Goal: Task Accomplishment & Management: Find specific page/section

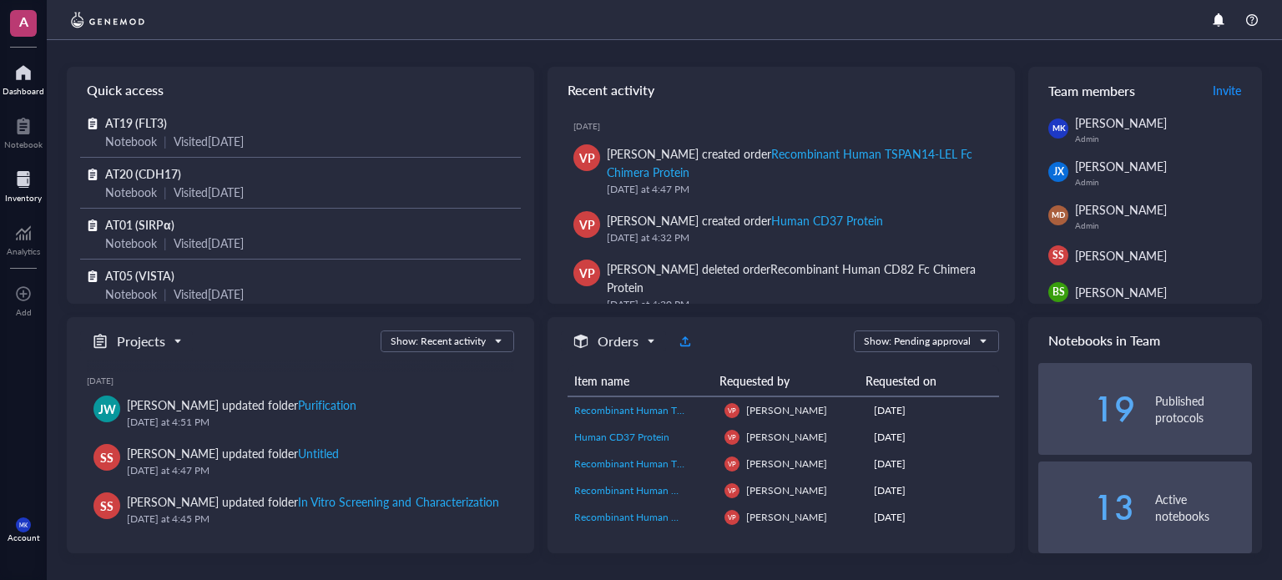
click at [19, 186] on div at bounding box center [23, 179] width 37 height 27
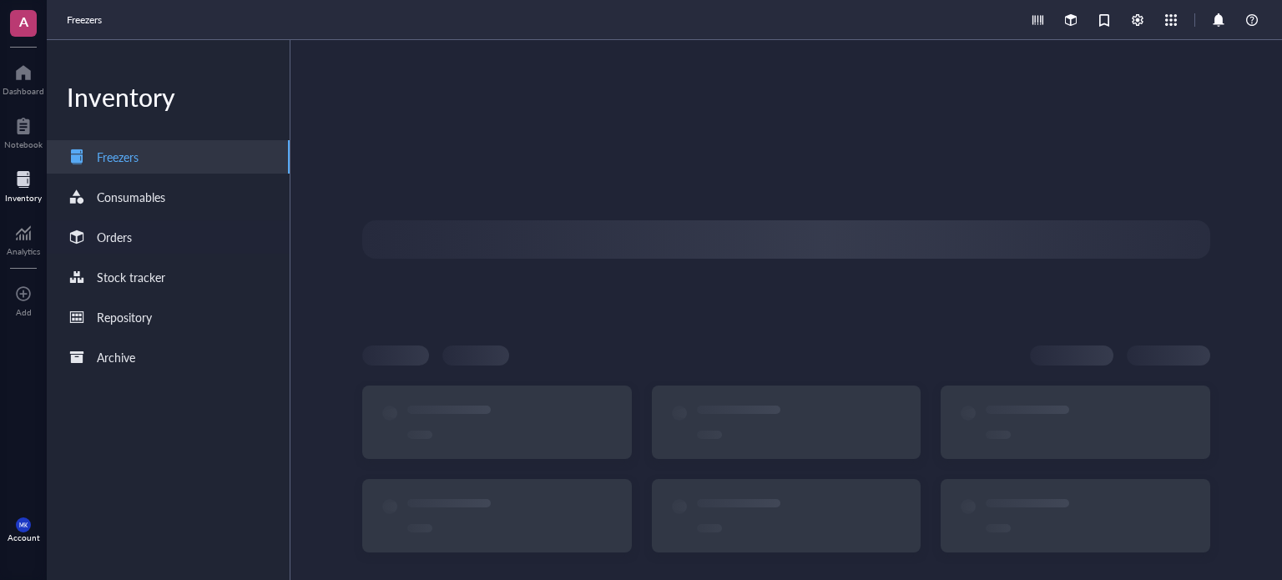
click at [122, 242] on div "Orders" at bounding box center [114, 237] width 35 height 18
